Goal: Obtain resource: Obtain resource

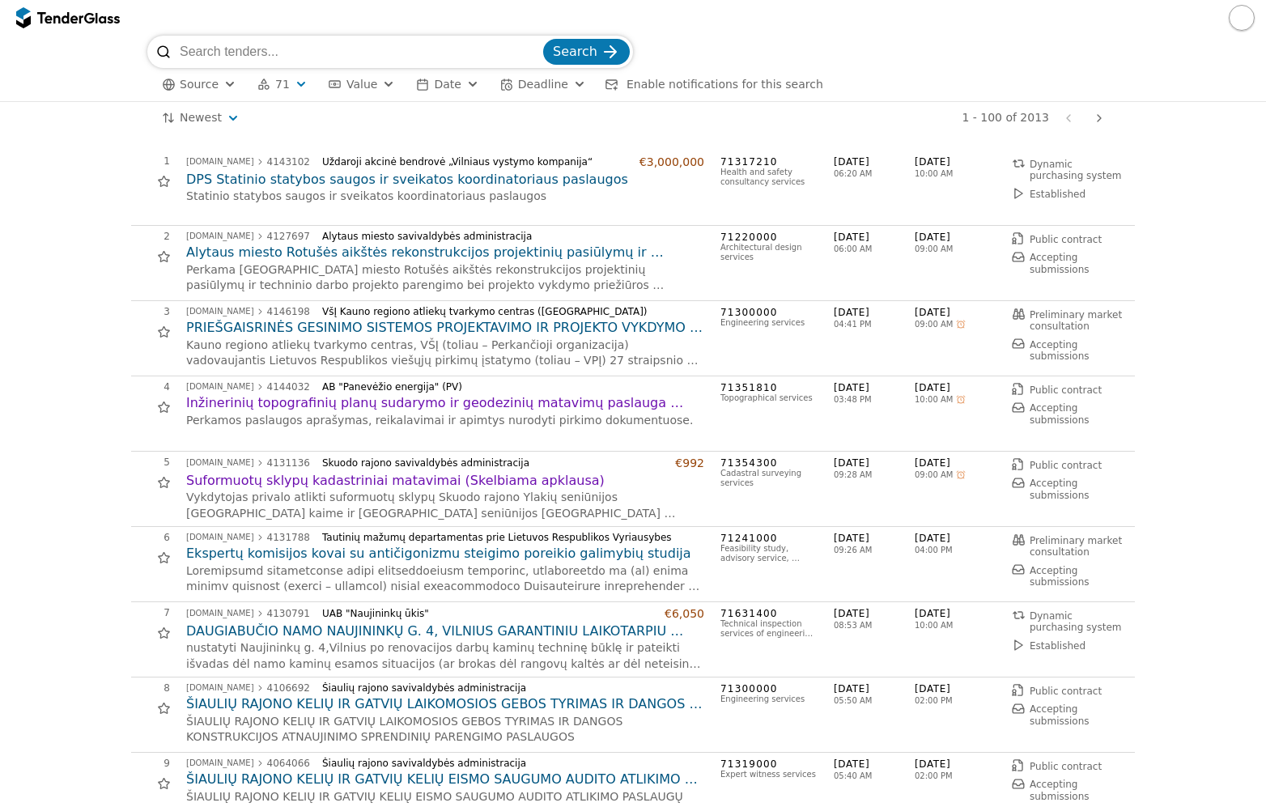
click at [224, 110] on html "Search Source 71 Type Buyer Value Date Deadline Enable notifications for this s…" at bounding box center [633, 403] width 1266 height 807
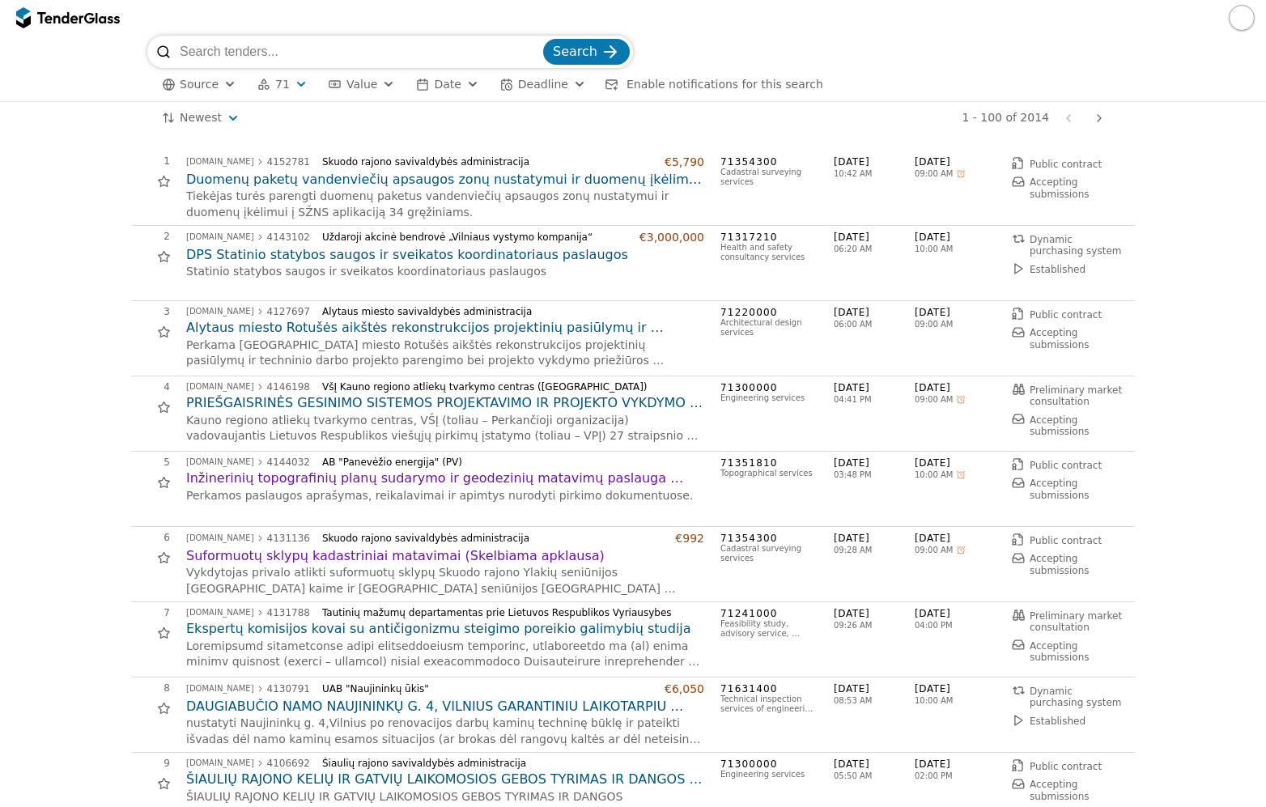
click at [373, 174] on h2 "Duomenų paketų vandenviečių apsaugos zonų nustatymui ir duomenų įkėlimui į SŽNS…" at bounding box center [445, 180] width 518 height 18
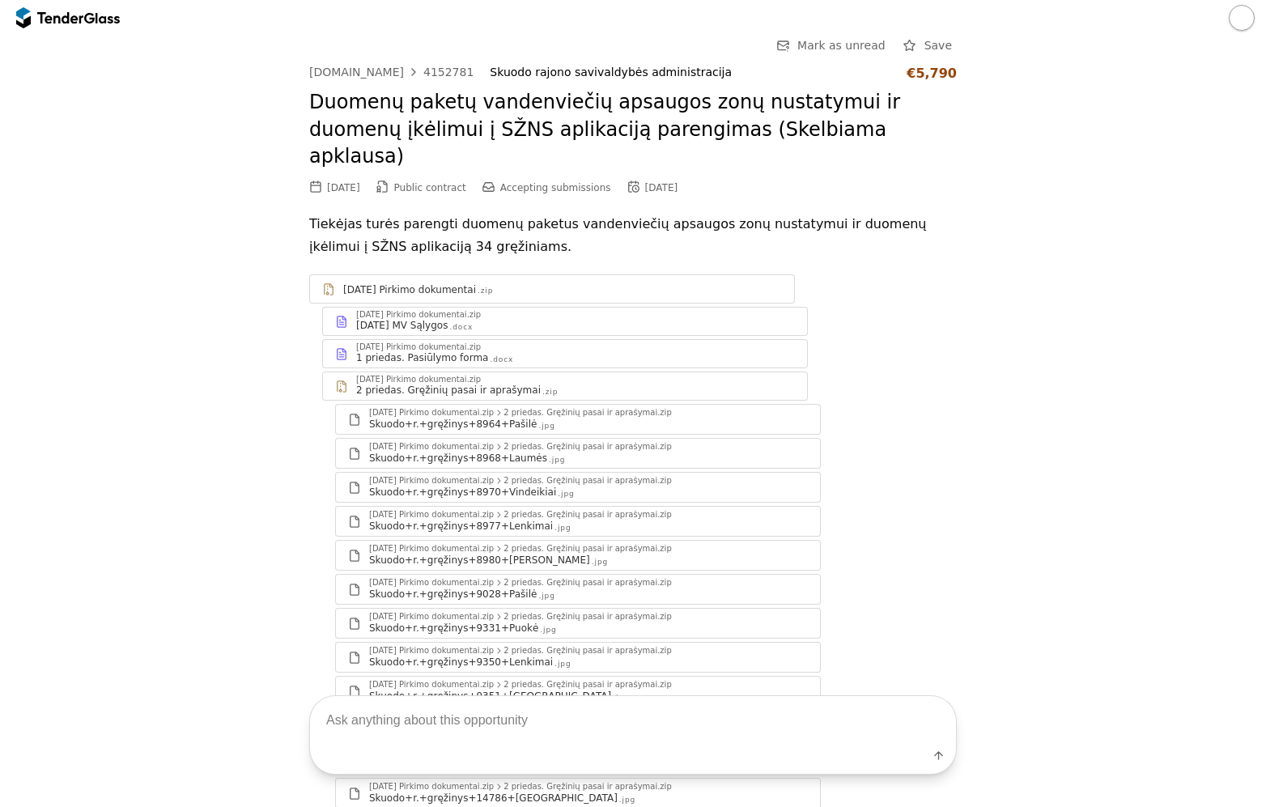
click at [560, 319] on div "2025-08-19 MV Sąlygos .docx" at bounding box center [575, 325] width 439 height 13
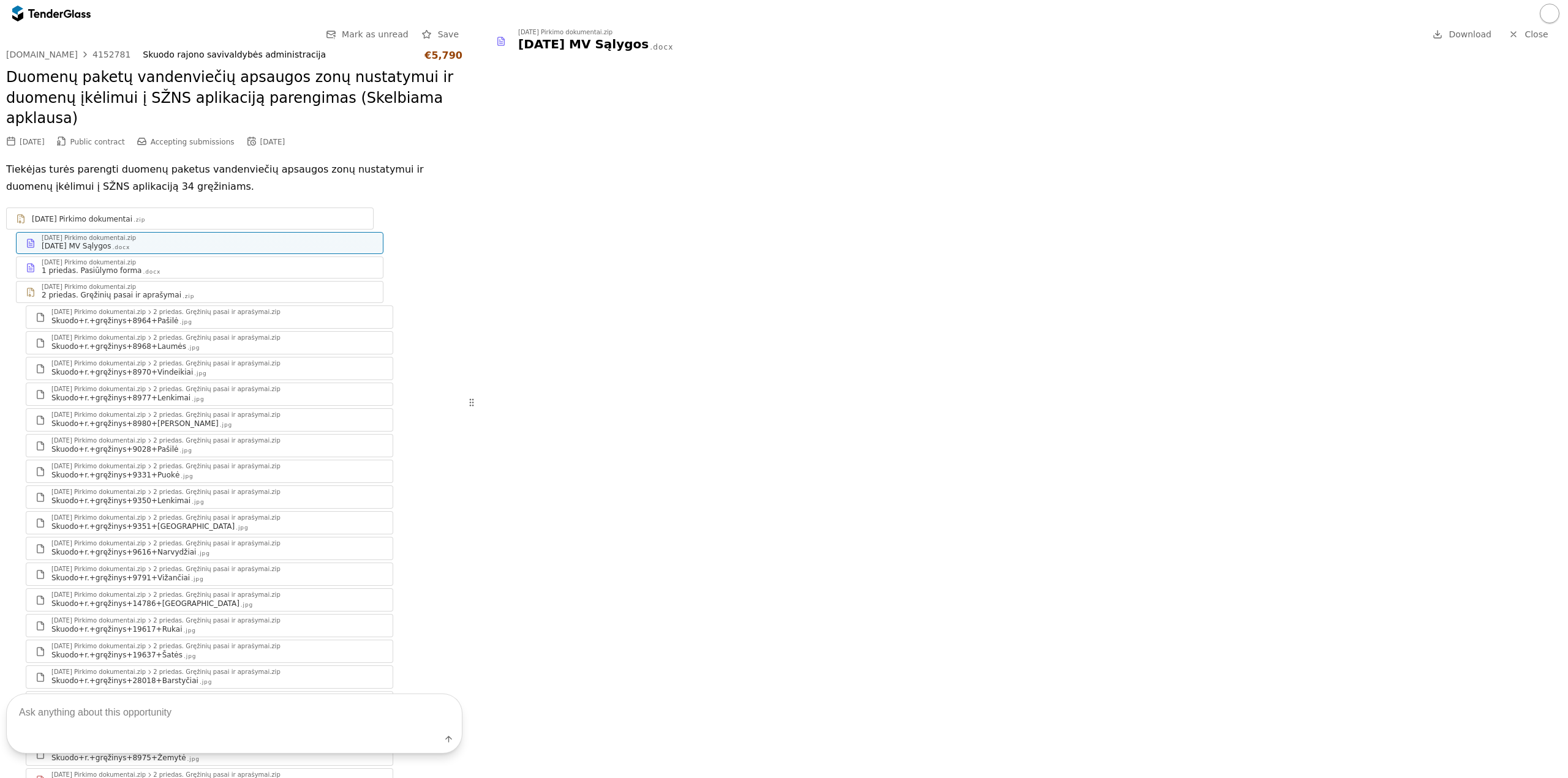
click at [957, 36] on span "Close" at bounding box center [1535, 34] width 23 height 10
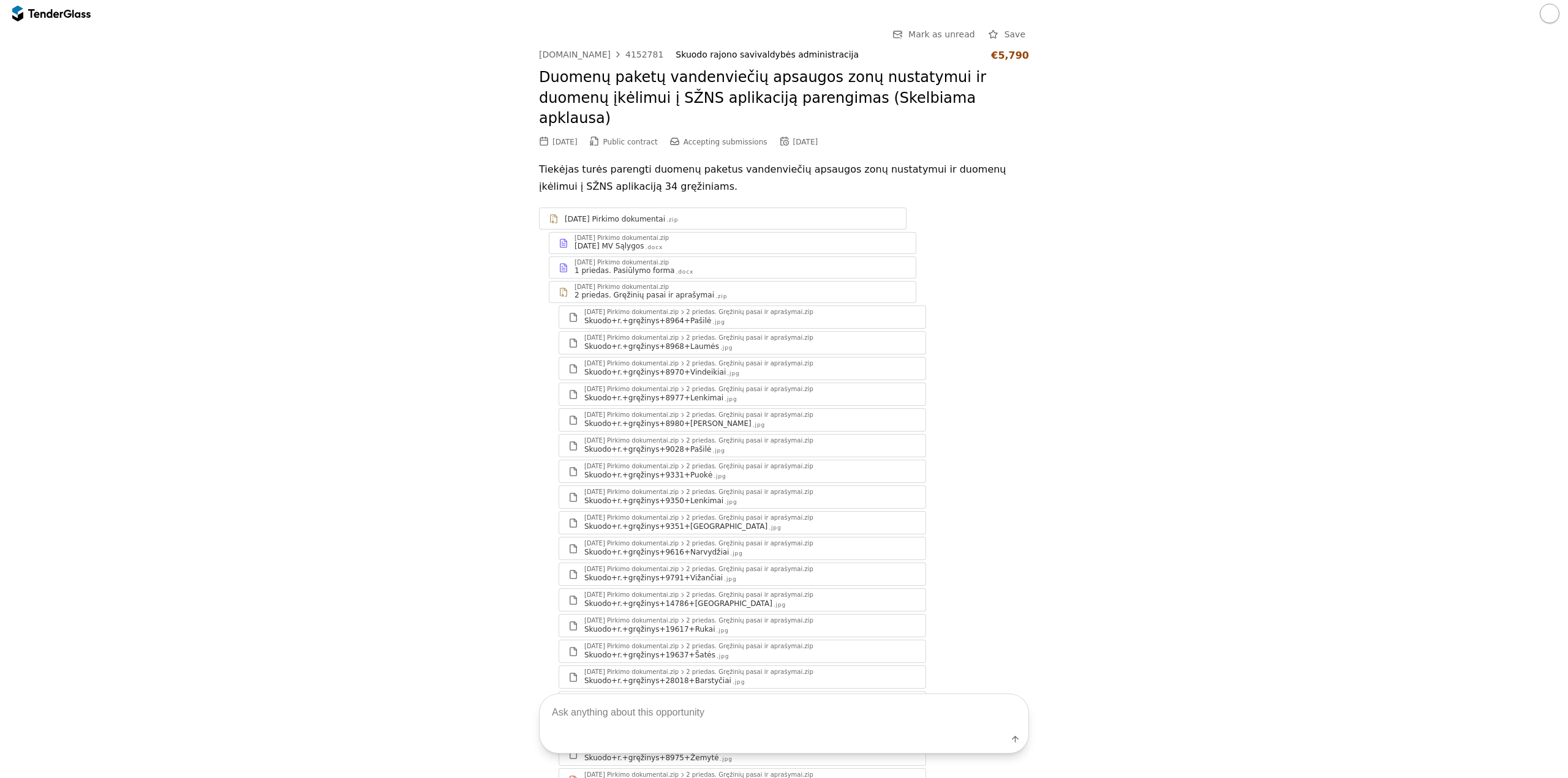
click at [744, 257] on div "2025-08-19 Pirkimo dokumentai.zip 1 priedas. Pasiūlymo forma .docx" at bounding box center [732, 268] width 366 height 21
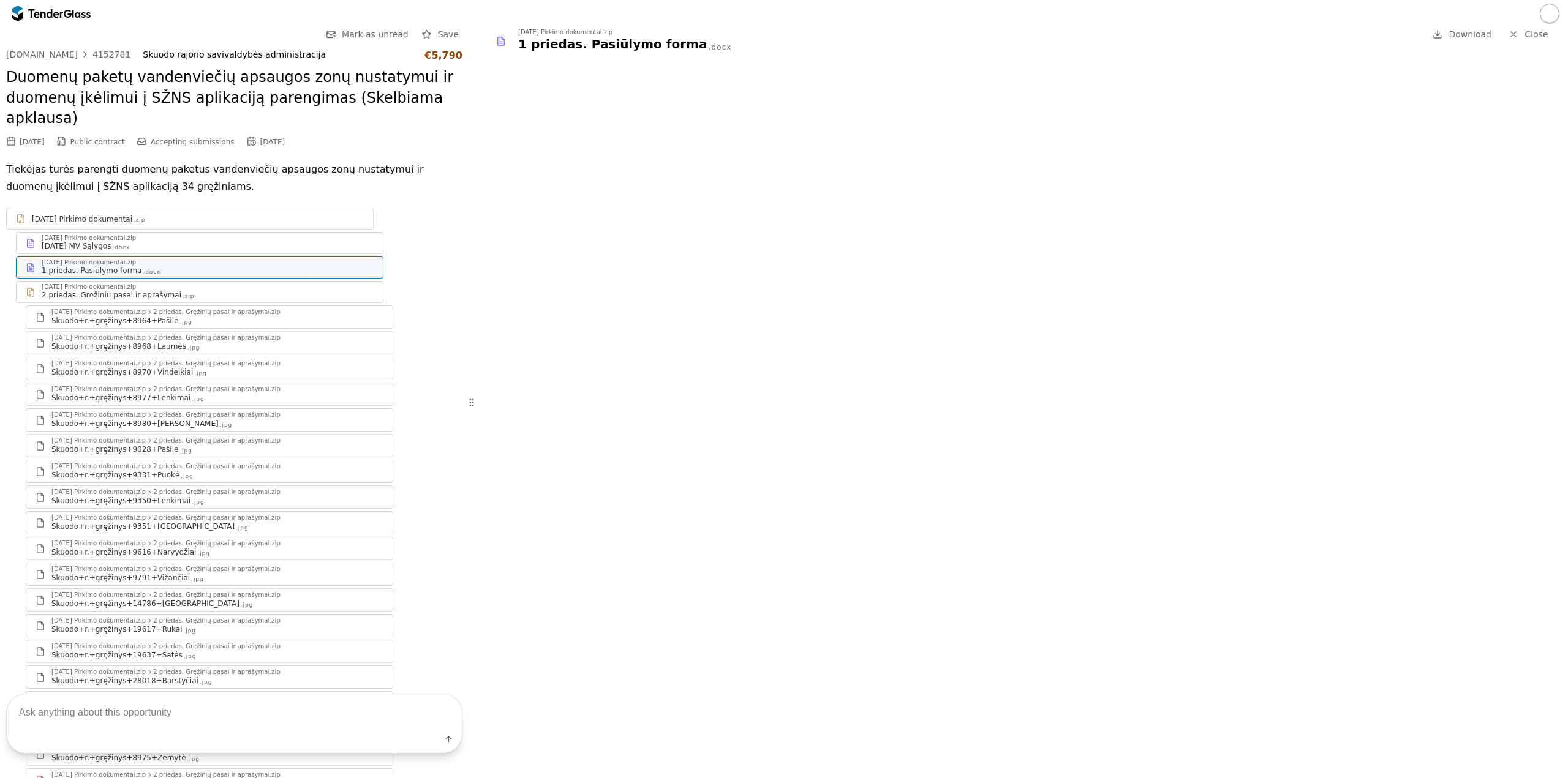
click at [127, 243] on div ".docx" at bounding box center [120, 247] width 17 height 8
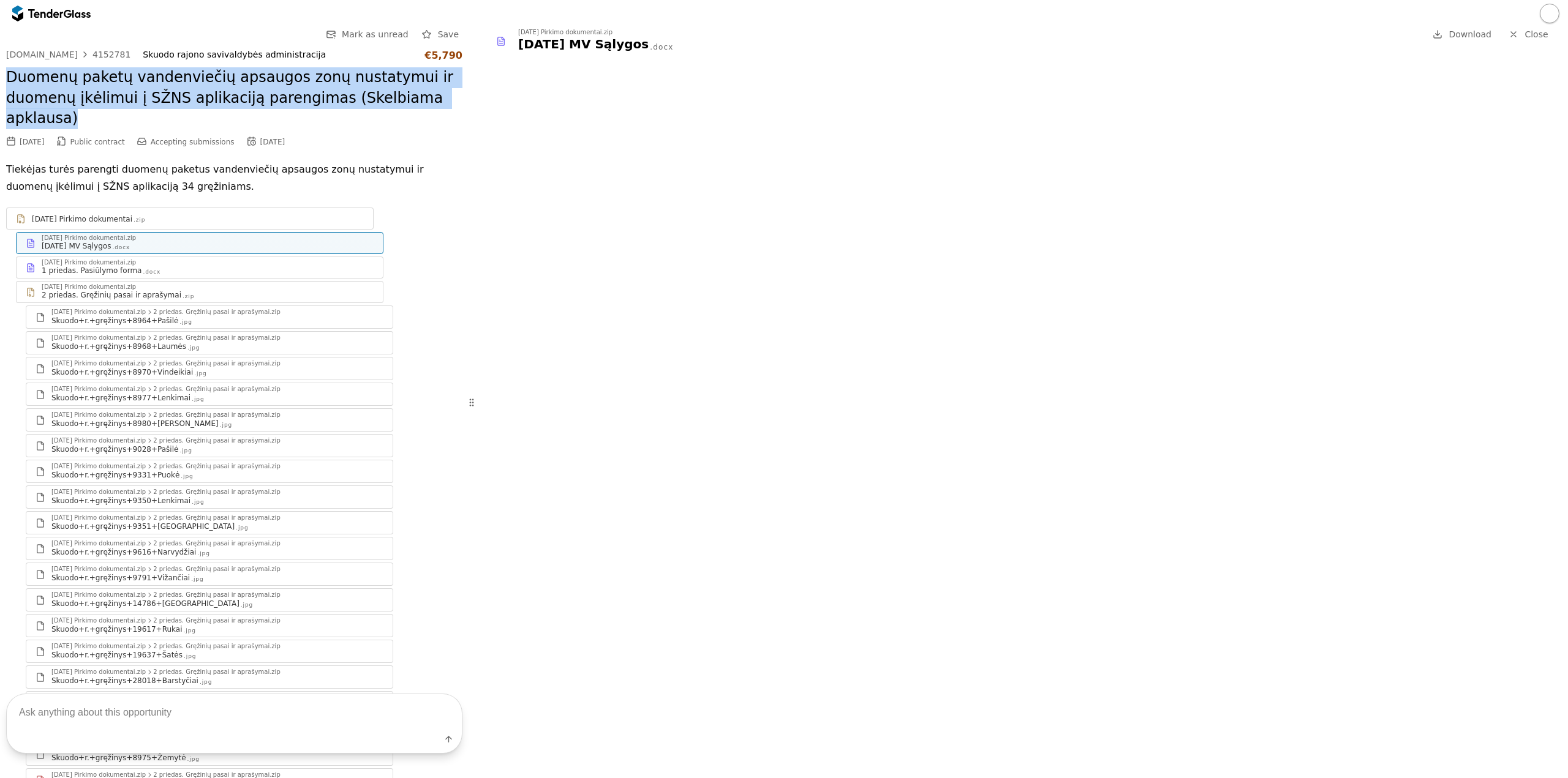
drag, startPoint x: 458, startPoint y: 101, endPoint x: 0, endPoint y: 67, distance: 459.3
click at [0, 67] on div "Go Back Mark as unread Save viesiejipirkimai.lt 4152781 Skuodo rajono savivaldy…" at bounding box center [234, 624] width 468 height 1194
copy h2 "Duomenų paketų vandenviečių apsaugos zonų nustatymui ir duomenų įkėlimui į SŽNS…"
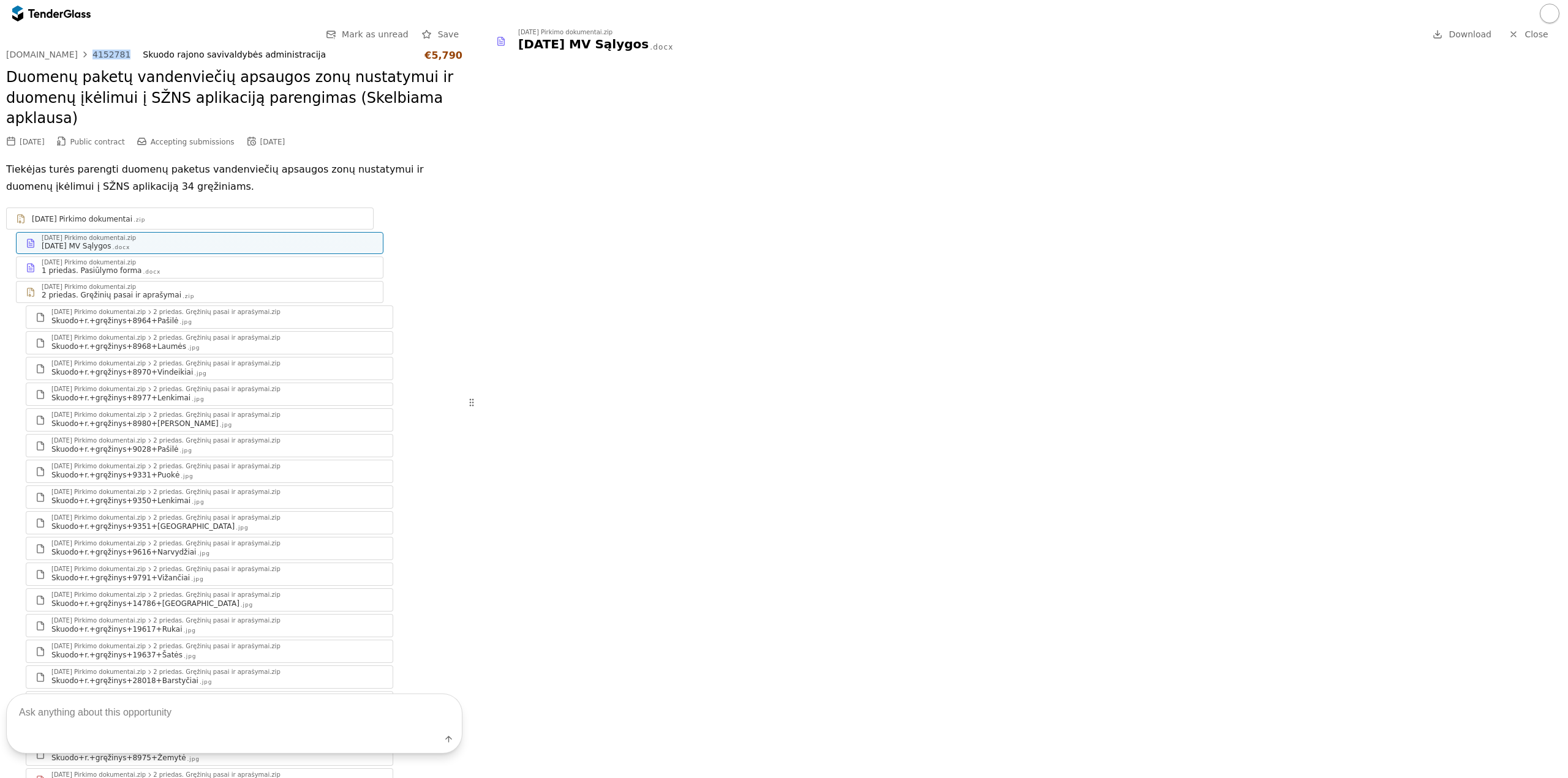
drag, startPoint x: 117, startPoint y: 53, endPoint x: 80, endPoint y: 50, distance: 37.1
click at [80, 50] on div "viesiejipirkimai.lt 4152781 Skuodo rajono savivaldybės administracija €5,790" at bounding box center [234, 55] width 456 height 11
copy link "4152781"
drag, startPoint x: 303, startPoint y: 52, endPoint x: 124, endPoint y: 50, distance: 179.0
click at [124, 50] on div "viesiejipirkimai.lt 4152781 Skuodo rajono savivaldybės administracija €5,790" at bounding box center [234, 55] width 456 height 11
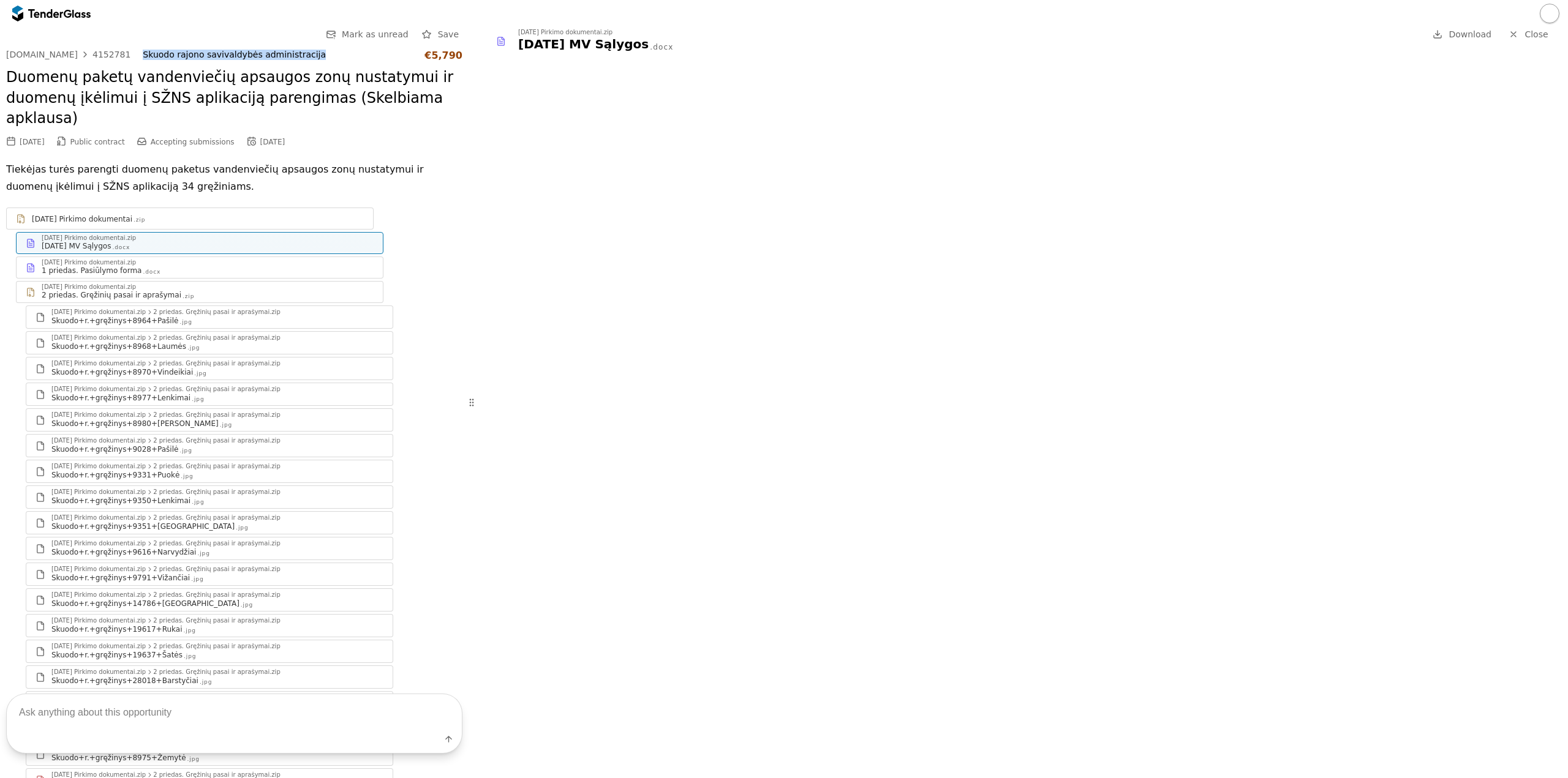
copy div "Skuodo rajono savivaldybės administracija"
click at [54, 51] on div "[DOMAIN_NAME]" at bounding box center [42, 54] width 72 height 8
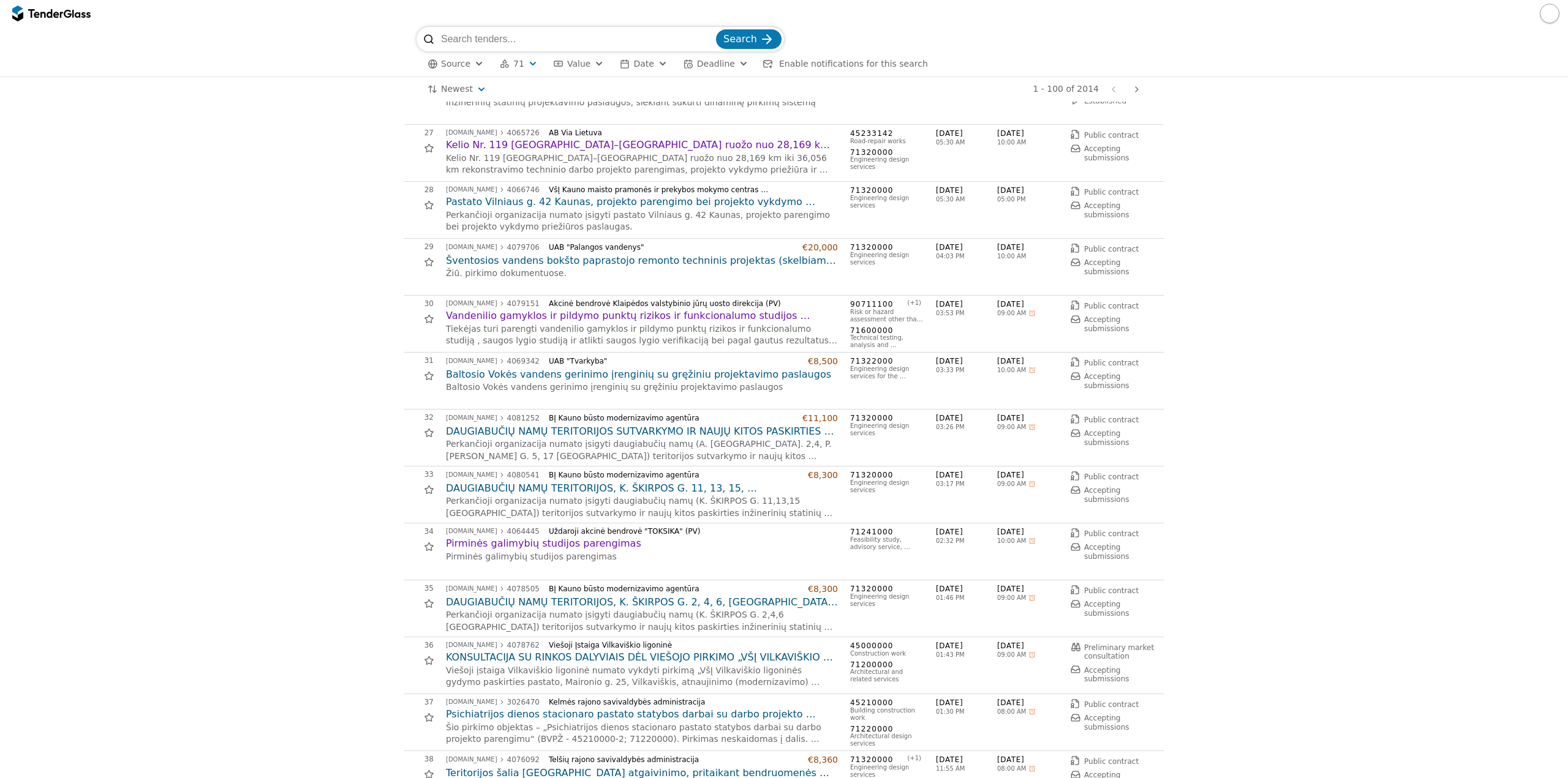
scroll to position [1530, 0]
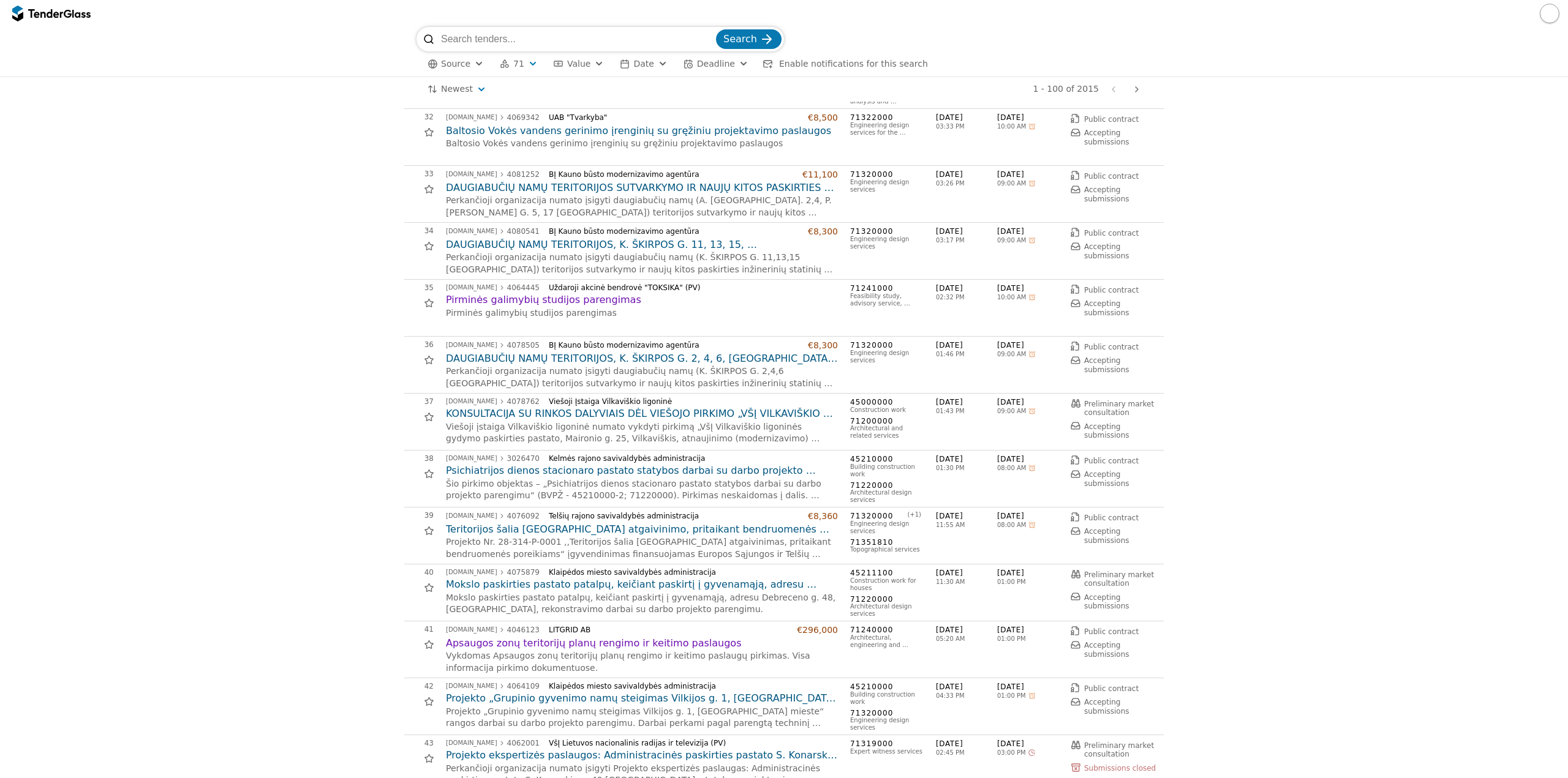
scroll to position [1898, 0]
